Goal: Task Accomplishment & Management: Use online tool/utility

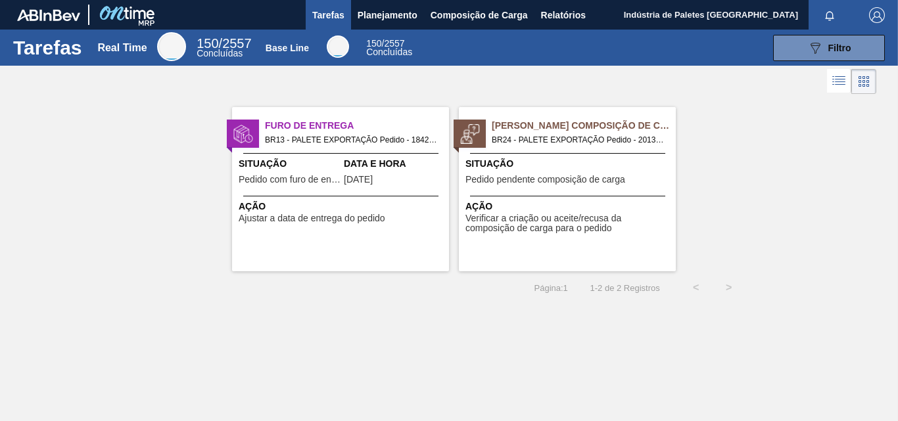
click at [556, 186] on div "Situação Pedido pendente composição de carga" at bounding box center [568, 173] width 207 height 32
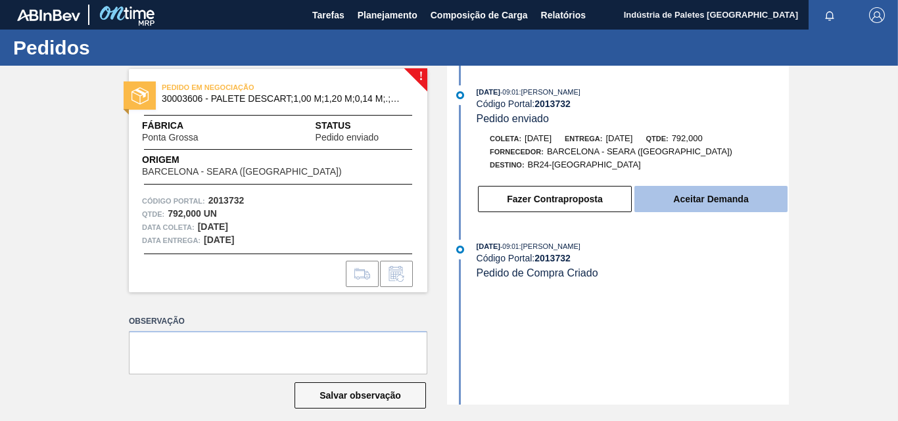
click at [690, 203] on button "Aceitar Demanda" at bounding box center [710, 199] width 153 height 26
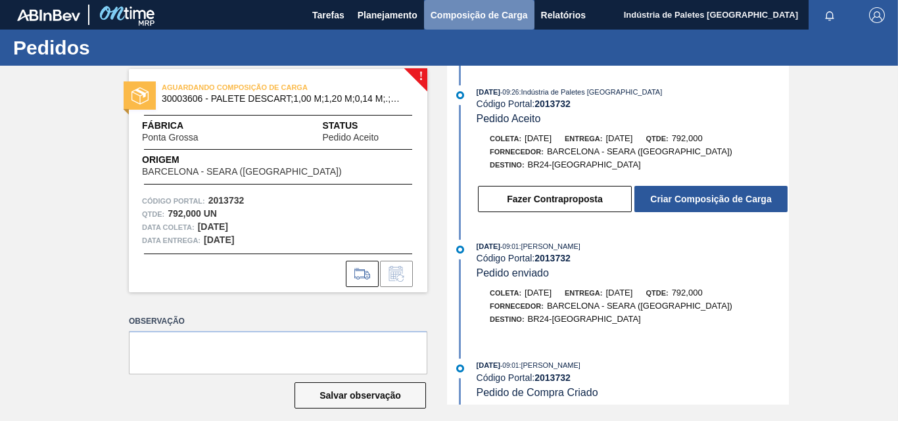
click at [442, 14] on span "Composição de Carga" at bounding box center [478, 15] width 97 height 16
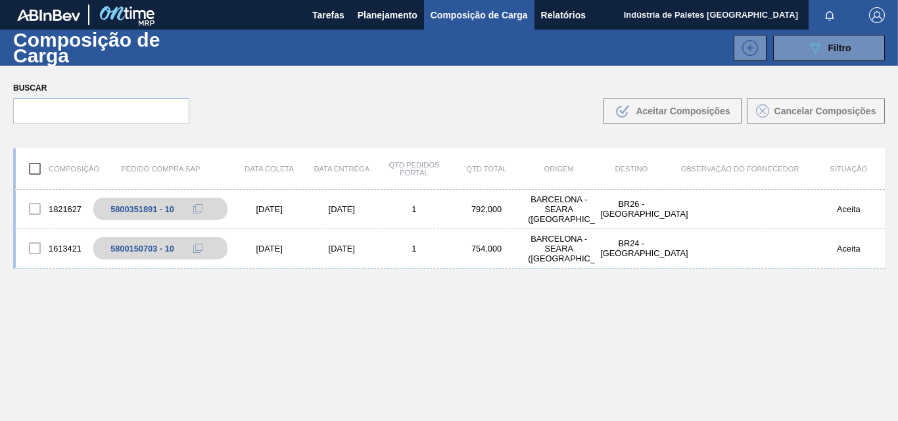
click at [350, 350] on div "1821627 5800351891 - 10 25/08/2025 28/08/2025 1 792,000 BARCELONA - SEARA (SC) …" at bounding box center [448, 336] width 871 height 293
click at [317, 17] on span "Tarefas" at bounding box center [328, 15] width 32 height 16
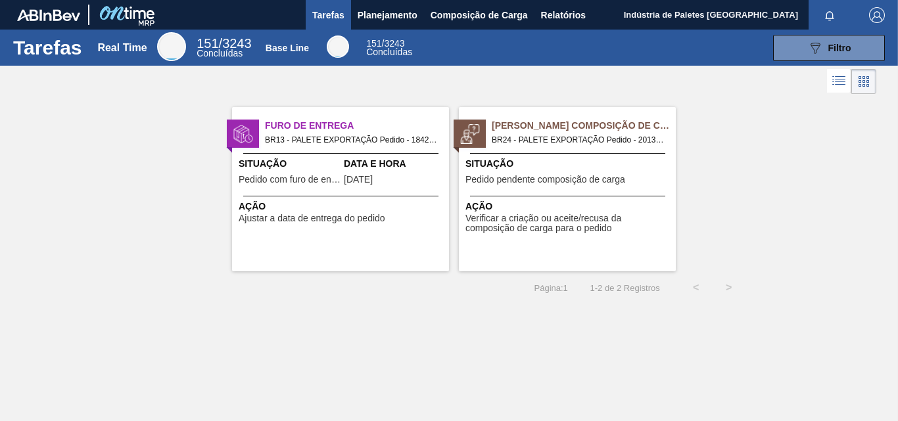
click at [574, 178] on span "Pedido pendente composição de carga" at bounding box center [545, 180] width 160 height 10
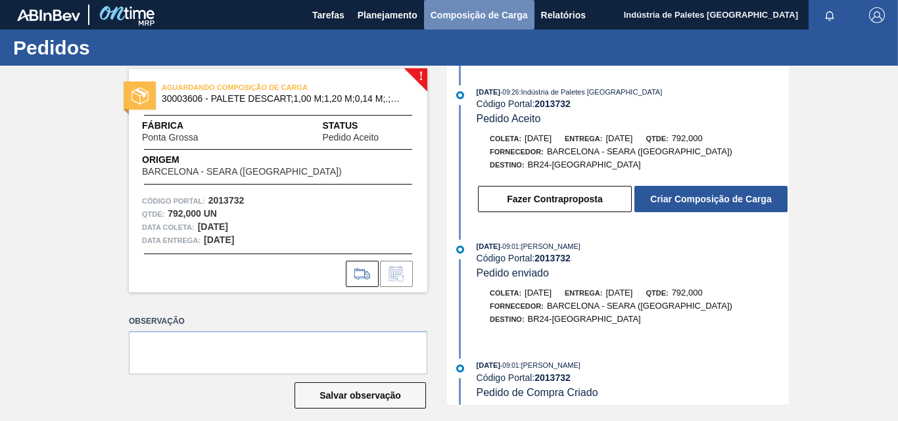
click at [461, 16] on span "Composição de Carga" at bounding box center [478, 15] width 97 height 16
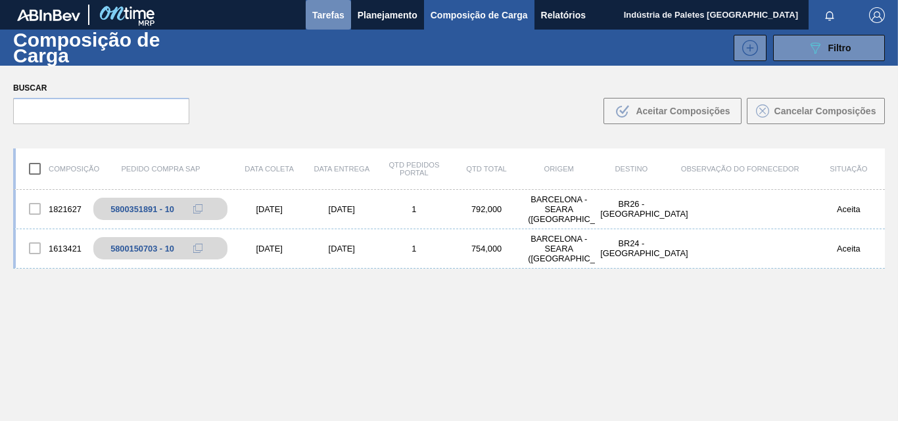
click at [342, 16] on span "Tarefas" at bounding box center [328, 15] width 32 height 16
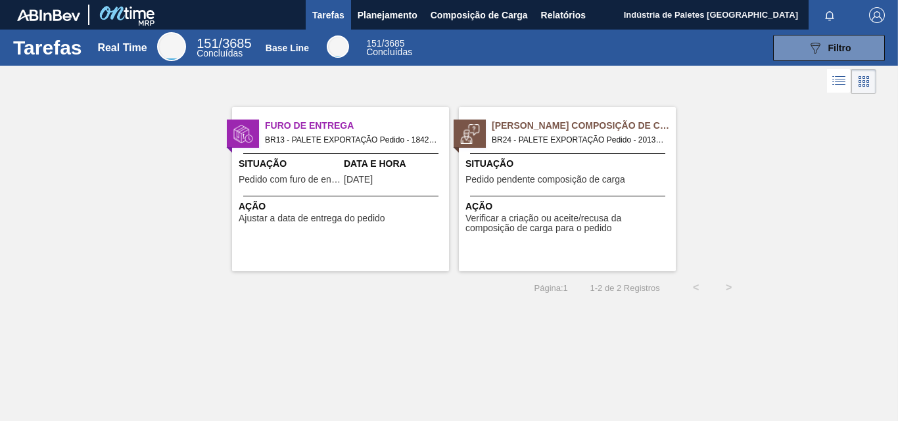
click at [607, 170] on span "Situação" at bounding box center [568, 164] width 207 height 14
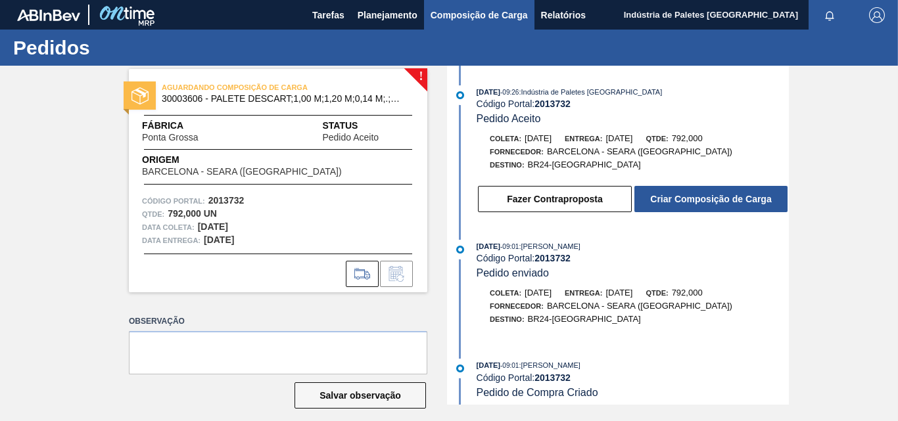
click at [457, 18] on span "Composição de Carga" at bounding box center [478, 15] width 97 height 16
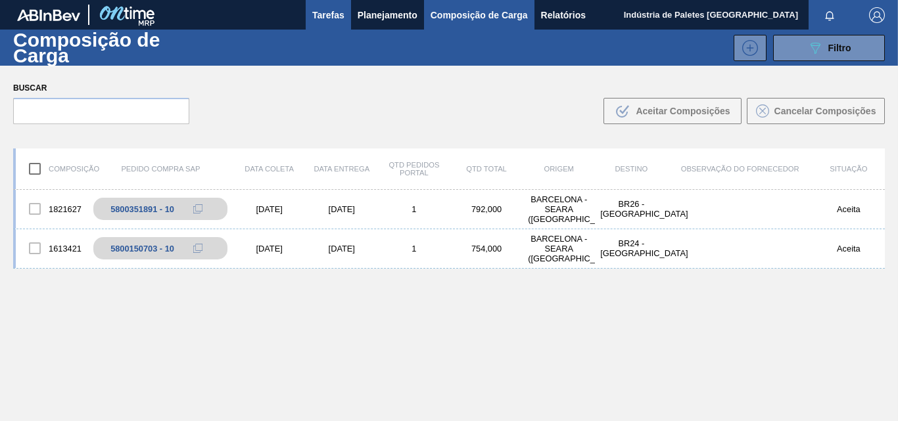
click at [331, 18] on span "Tarefas" at bounding box center [328, 15] width 32 height 16
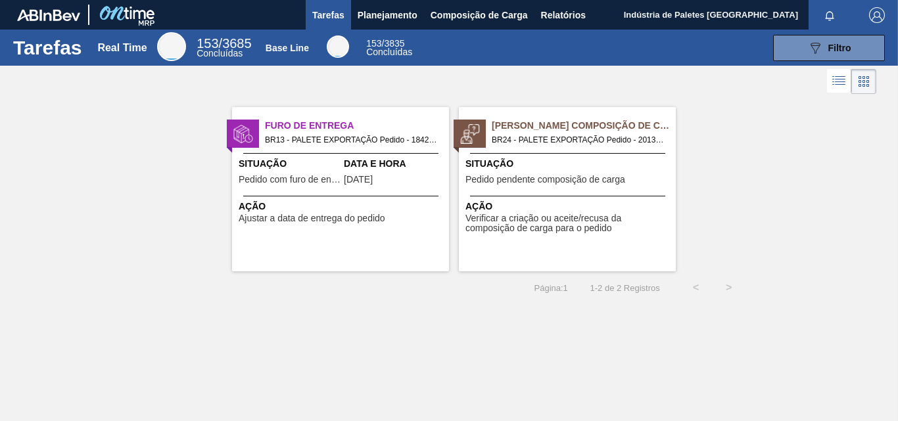
click at [603, 185] on span "Pedido pendente composição de carga" at bounding box center [545, 180] width 160 height 10
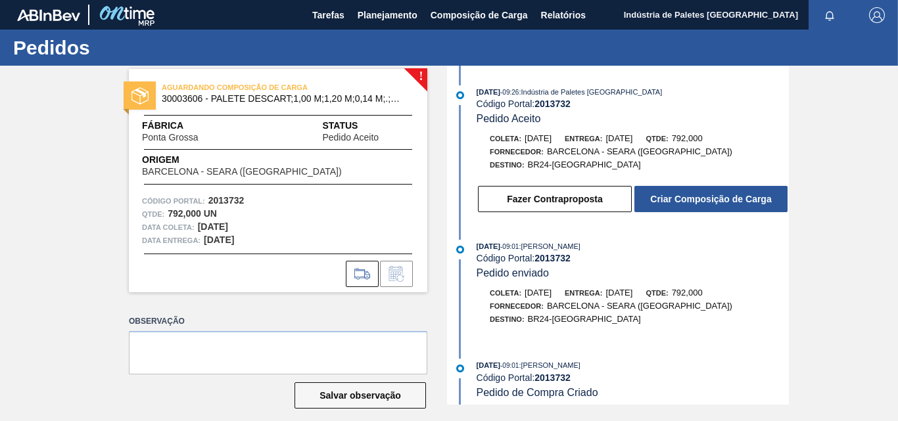
click at [646, 253] on div "Código Portal: 2013732" at bounding box center [632, 258] width 312 height 11
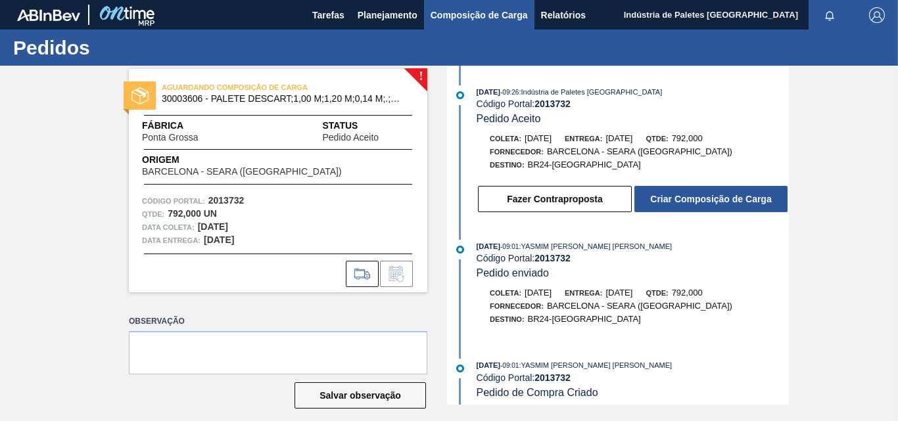
click at [467, 11] on span "Composição de Carga" at bounding box center [478, 15] width 97 height 16
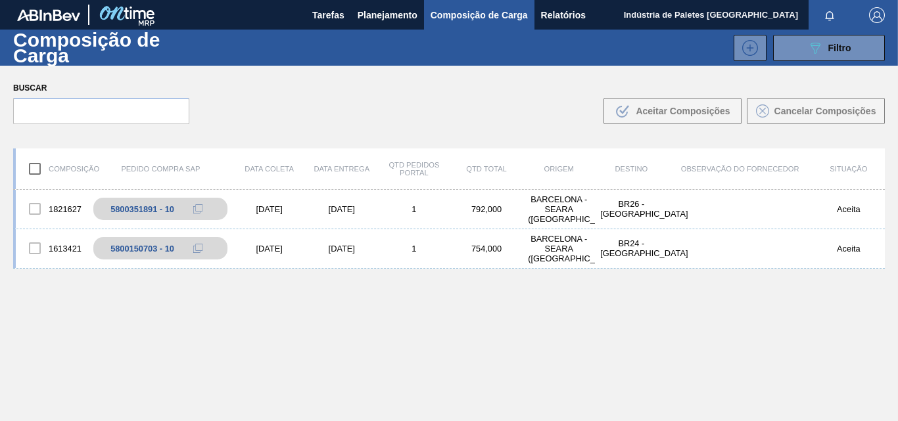
click at [462, 359] on div "1821627 5800351891 - 10 [DATE] [DATE] 1 792,000 [GEOGRAPHIC_DATA] - [GEOGRAPHIC…" at bounding box center [448, 336] width 871 height 293
click at [287, 356] on div "1821627 5800351891 - 10 [DATE] [DATE] 1 792,000 [GEOGRAPHIC_DATA] - [GEOGRAPHIC…" at bounding box center [448, 336] width 871 height 293
click at [462, 195] on div "1821627 5800351891 - 10 [DATE] [DATE] 1 792,000 [GEOGRAPHIC_DATA] - [GEOGRAPHIC…" at bounding box center [448, 209] width 871 height 39
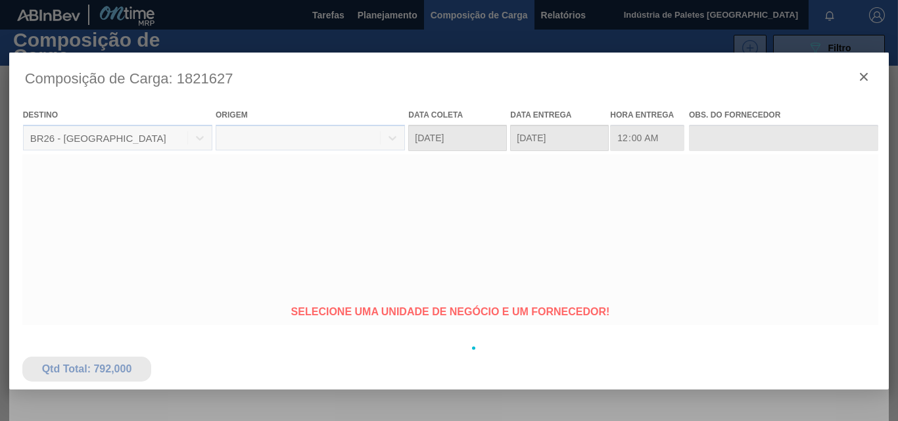
type coleta "[DATE]"
type entrega "[DATE]"
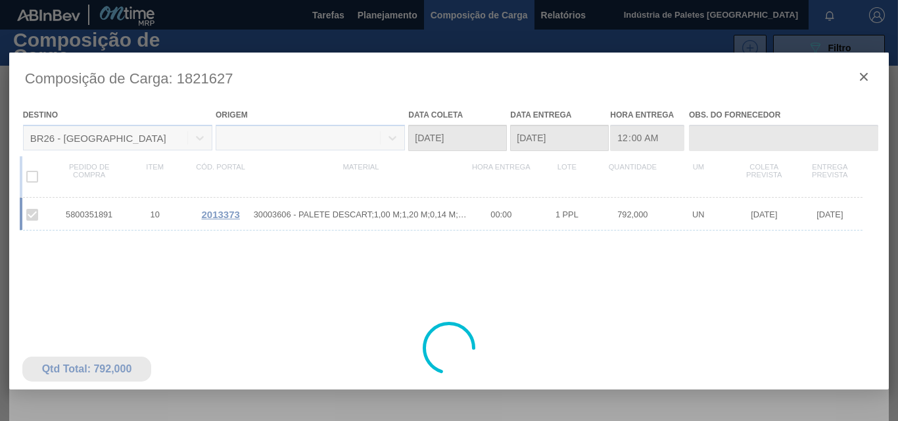
click at [858, 72] on div at bounding box center [449, 348] width 880 height 591
click at [857, 72] on div at bounding box center [449, 348] width 880 height 591
click at [869, 78] on div at bounding box center [449, 348] width 880 height 591
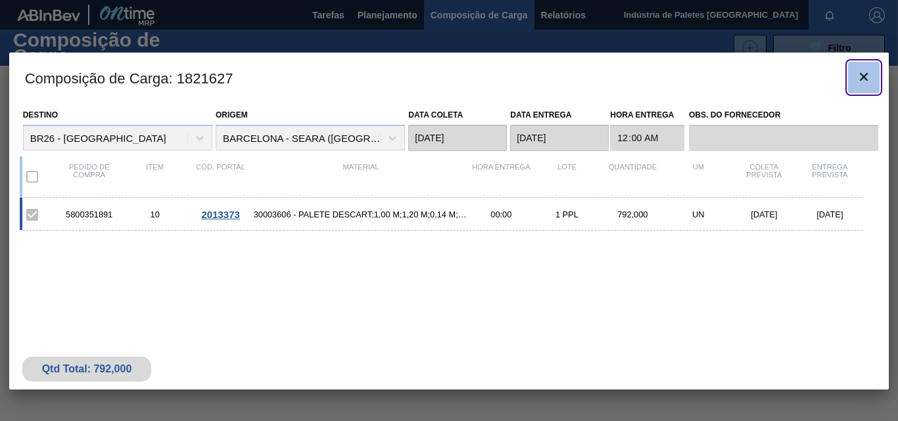
click at [864, 78] on icon "botão de ícone" at bounding box center [864, 77] width 16 height 16
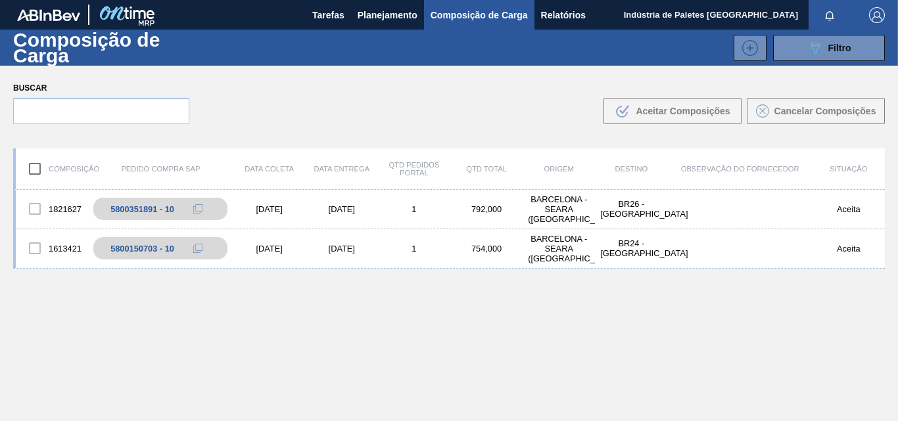
click at [381, 339] on div "1821627 5800351891 - 10 25/08/2025 28/08/2025 1 792,000 BARCELONA - SEARA (SC) …" at bounding box center [448, 336] width 871 height 293
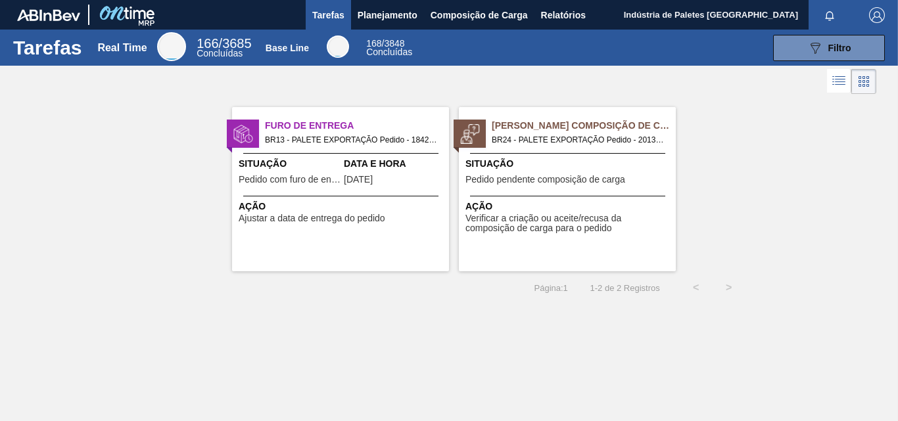
click at [555, 187] on div "Situação Pedido pendente composição de carga" at bounding box center [568, 173] width 207 height 32
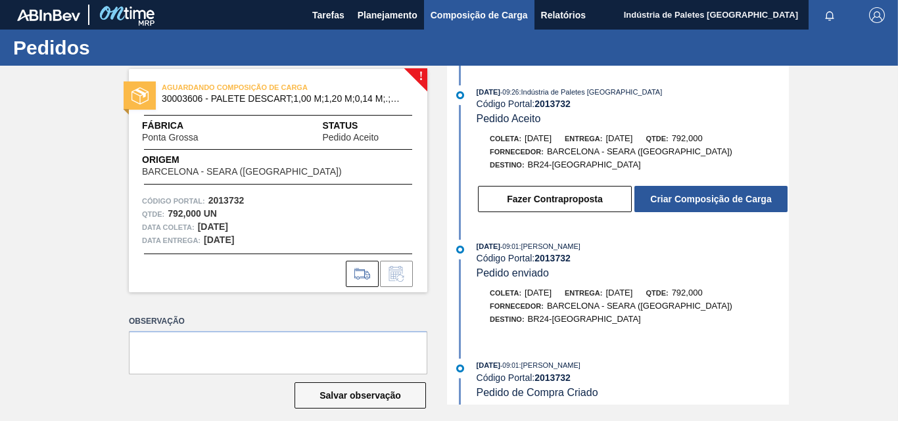
click at [463, 20] on span "Composição de Carga" at bounding box center [478, 15] width 97 height 16
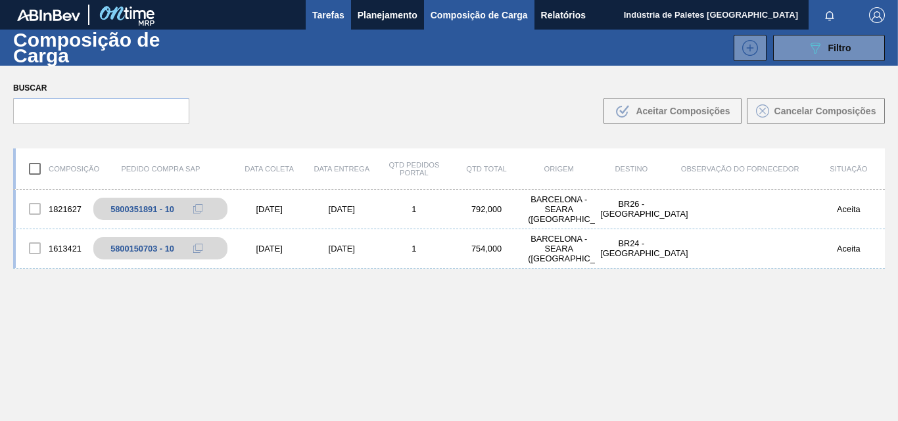
click at [321, 11] on span "Tarefas" at bounding box center [328, 15] width 32 height 16
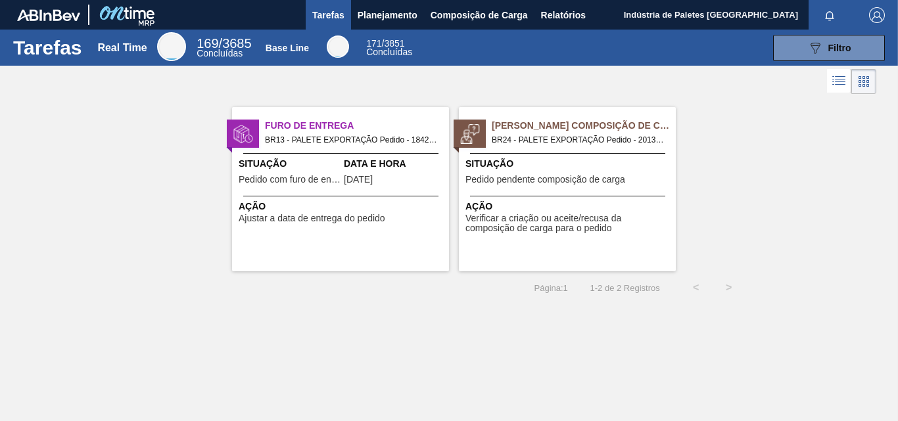
click at [549, 195] on div "Pedido Aguardando Composição de Carga BR24 - PALETE EXPORTAÇÃO Pedido - 2013732…" at bounding box center [567, 189] width 217 height 164
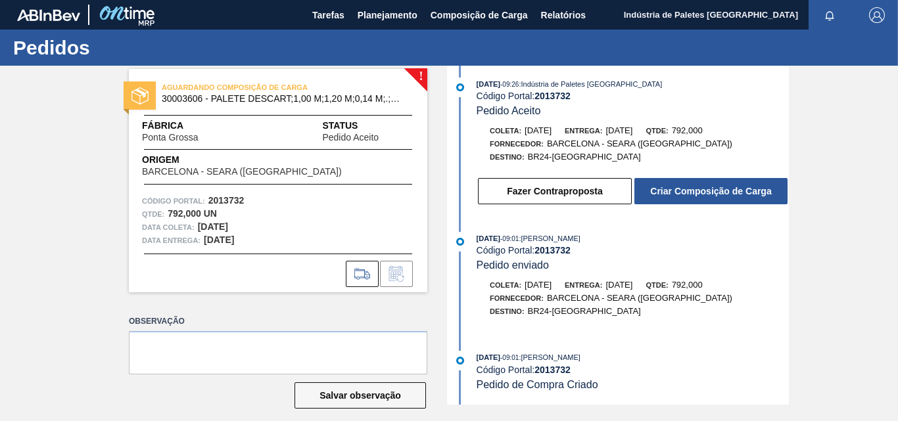
scroll to position [12, 0]
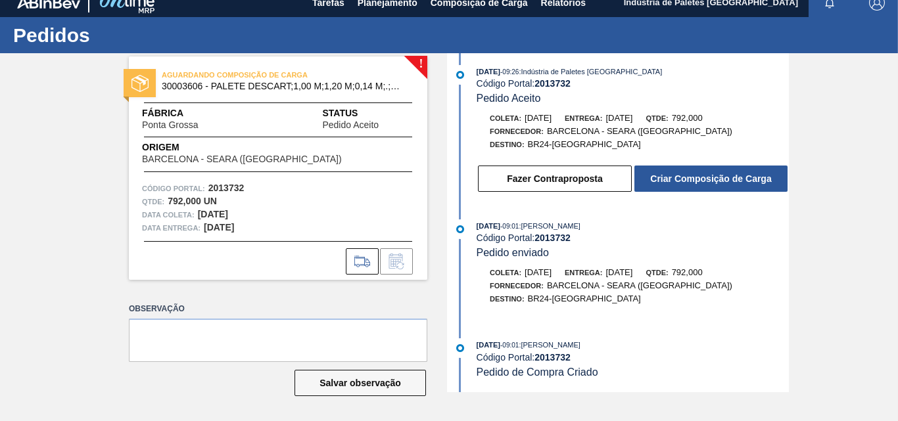
click at [745, 161] on div "Fazer Contraproposta Criar Composição de Carga" at bounding box center [619, 175] width 338 height 35
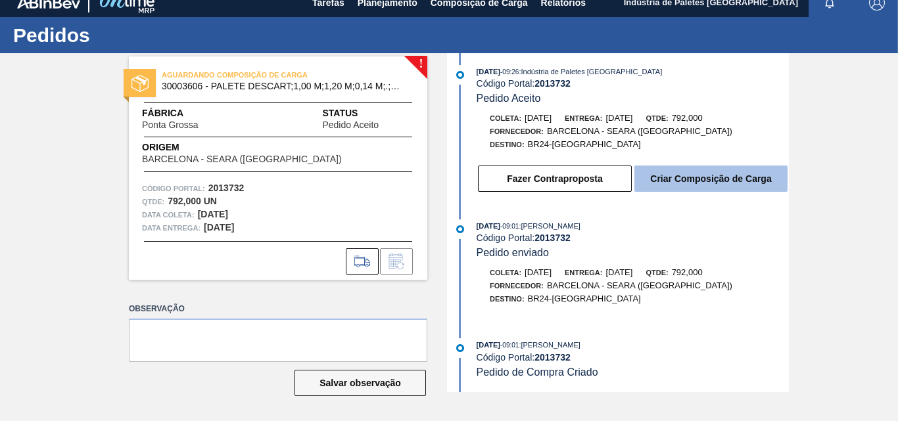
click at [745, 166] on button "Criar Composição de Carga" at bounding box center [710, 179] width 153 height 26
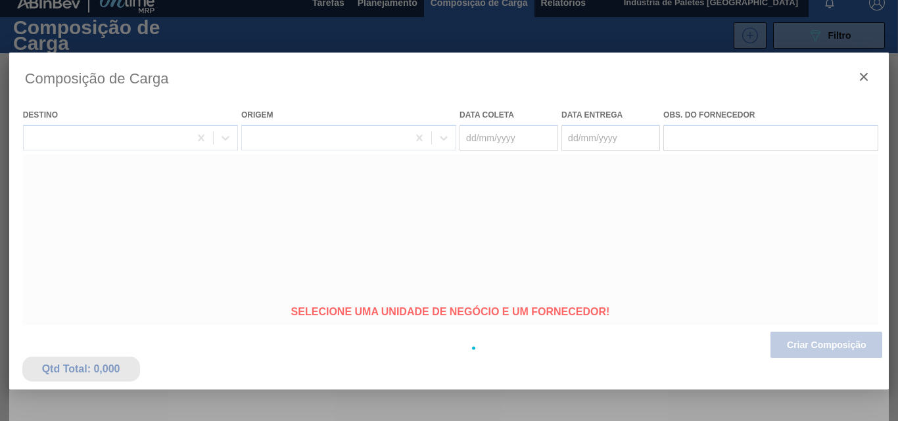
type coleta "[DATE]"
type entrega "[DATE]"
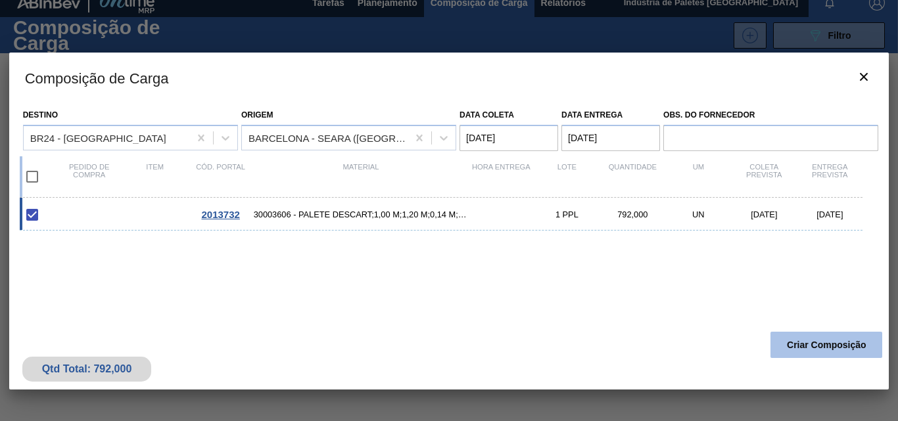
click at [831, 344] on button "Criar Composição" at bounding box center [826, 345] width 112 height 26
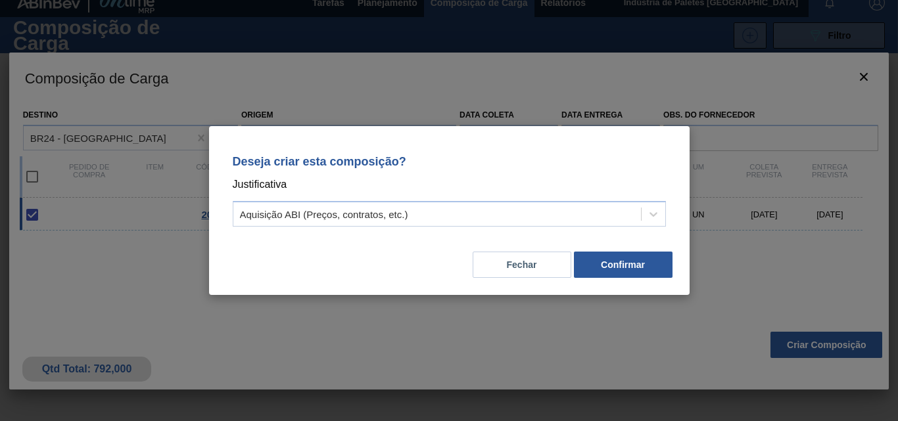
click at [518, 265] on button "Fechar" at bounding box center [522, 265] width 99 height 26
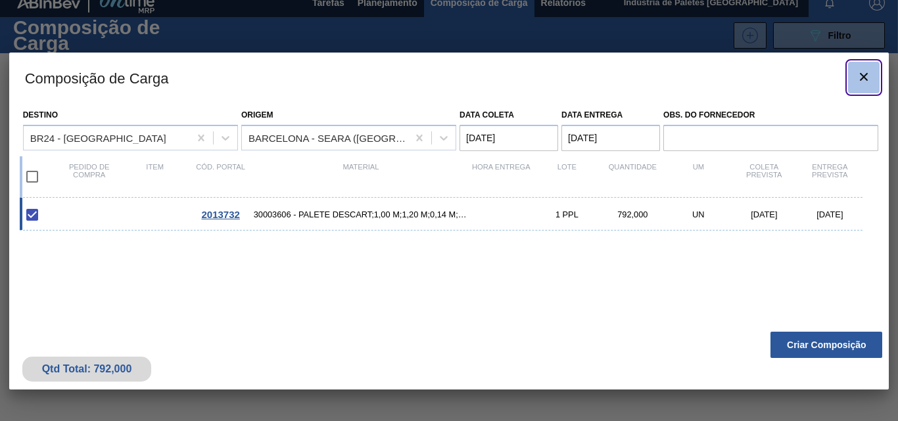
click at [860, 85] on clb-icon "botão de ícone" at bounding box center [864, 78] width 16 height 18
